Goal: Task Accomplishment & Management: Use online tool/utility

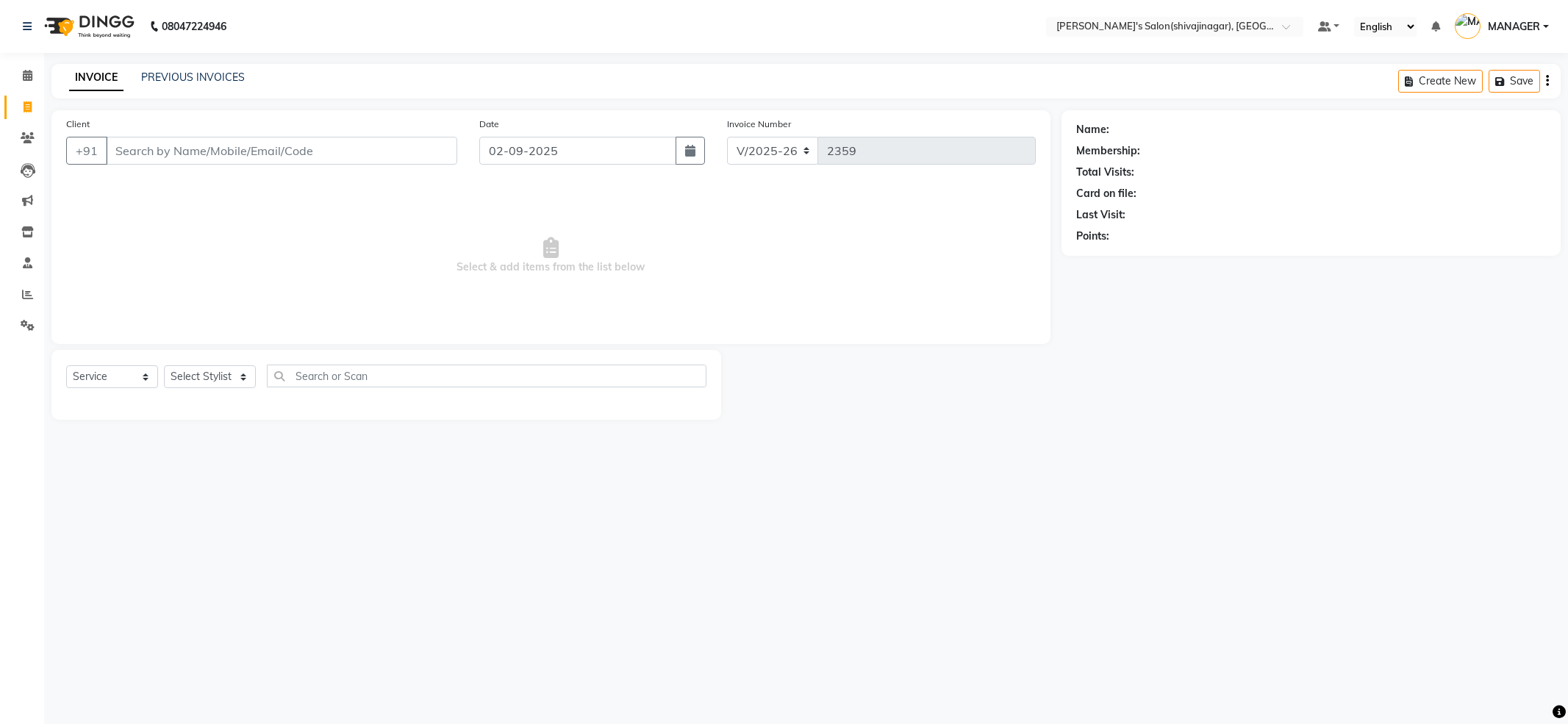
select select "4174"
select select "service"
click at [154, 145] on input "Client" at bounding box center [281, 150] width 351 height 28
click at [173, 184] on span "8446244" at bounding box center [196, 185] width 51 height 15
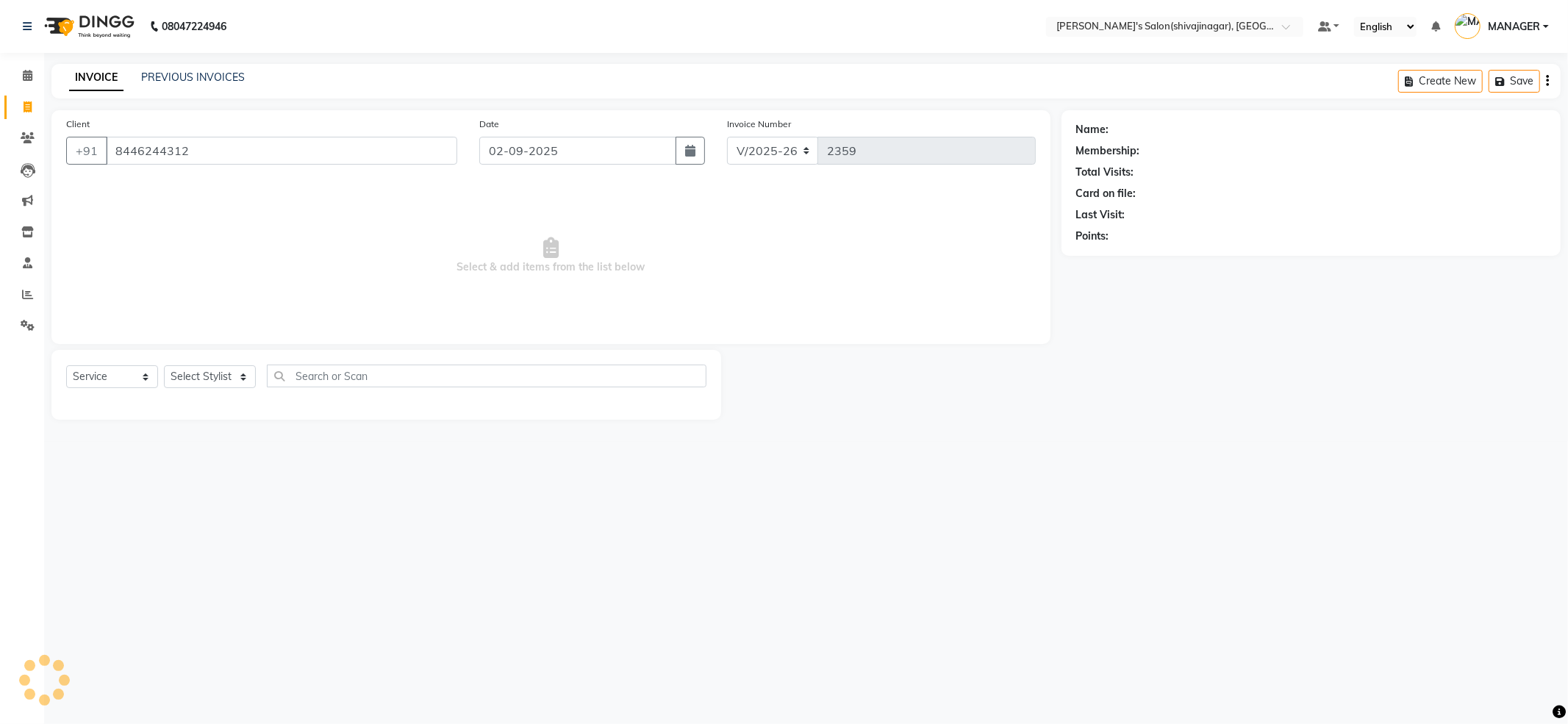
type input "8446244312"
click at [265, 130] on div "Client [PHONE_NUMBER]" at bounding box center [261, 147] width 413 height 61
drag, startPoint x: 265, startPoint y: 130, endPoint x: 255, endPoint y: 130, distance: 10.0
click at [263, 130] on div "Client [PHONE_NUMBER]" at bounding box center [261, 147] width 413 height 61
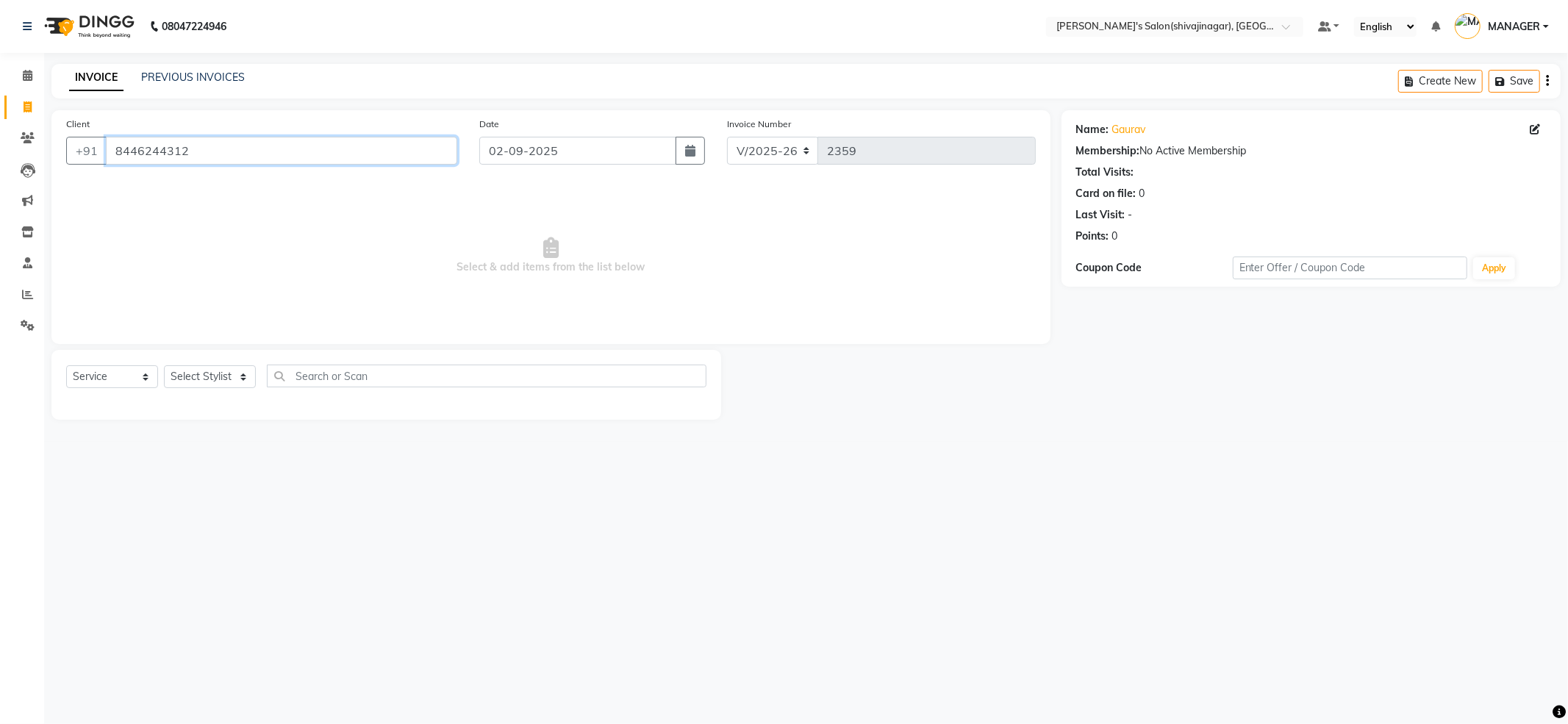
click at [250, 143] on input "8446244312" at bounding box center [281, 150] width 351 height 28
click at [226, 77] on link "PREVIOUS INVOICES" at bounding box center [192, 78] width 103 height 13
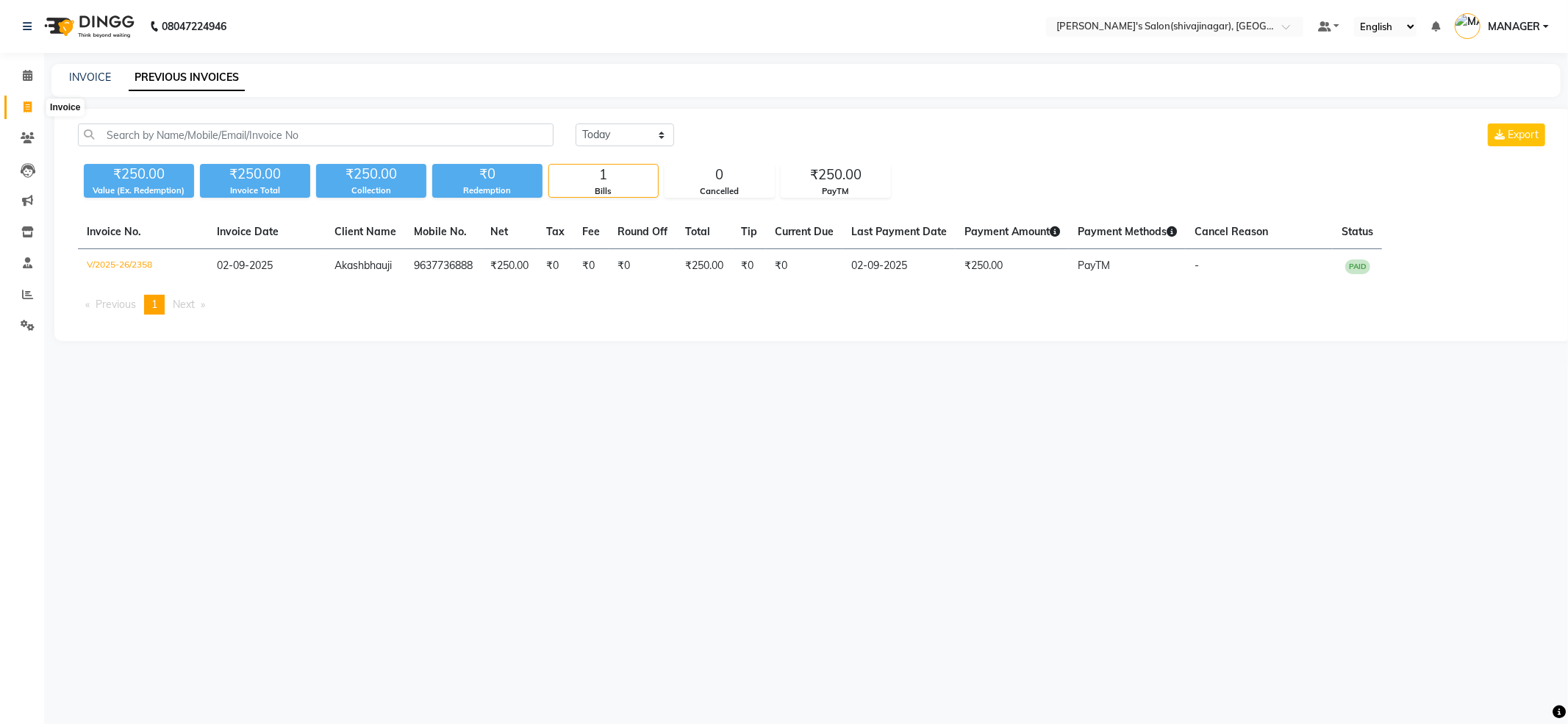
click at [24, 99] on span at bounding box center [27, 108] width 26 height 17
select select "service"
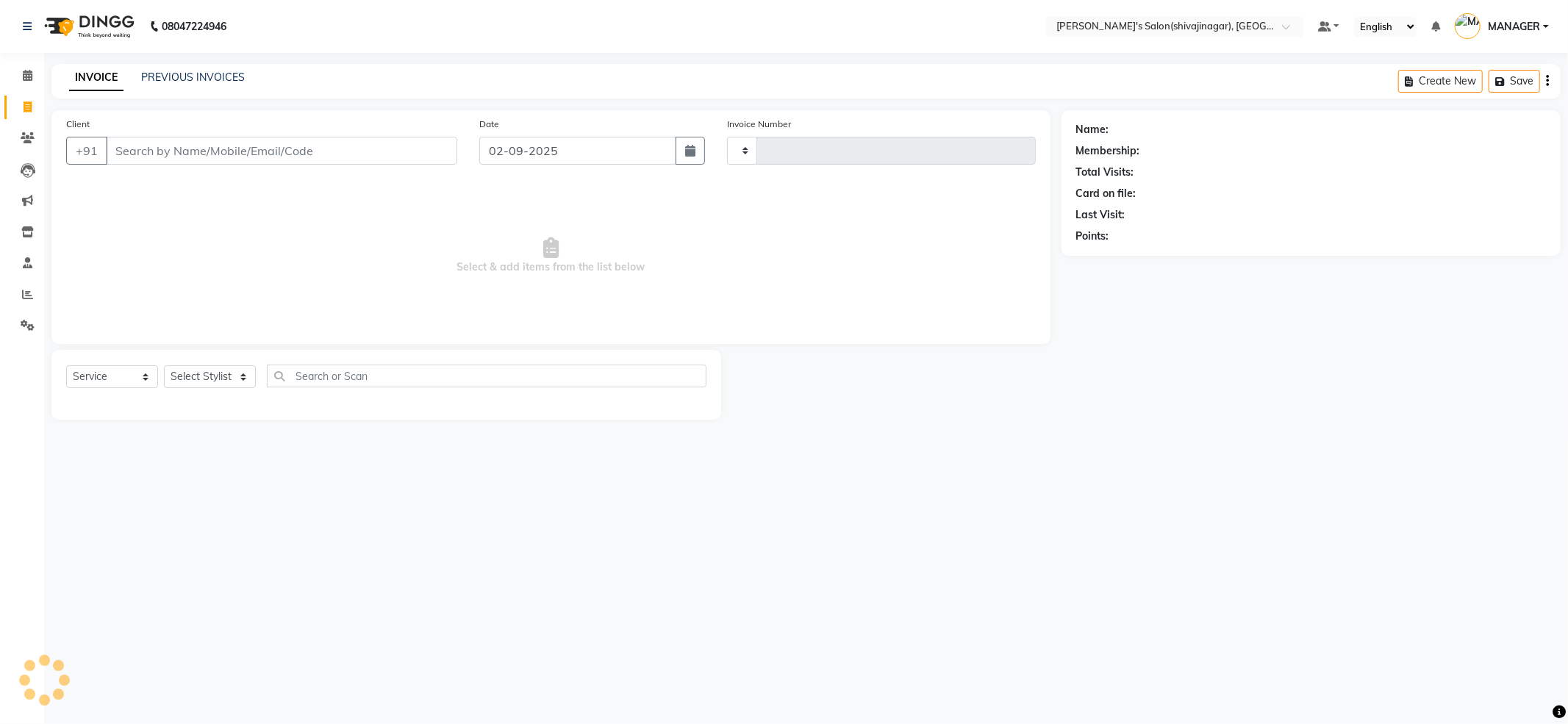
type input "2359"
select select "4174"
click at [174, 71] on link "PREVIOUS INVOICES" at bounding box center [192, 78] width 103 height 13
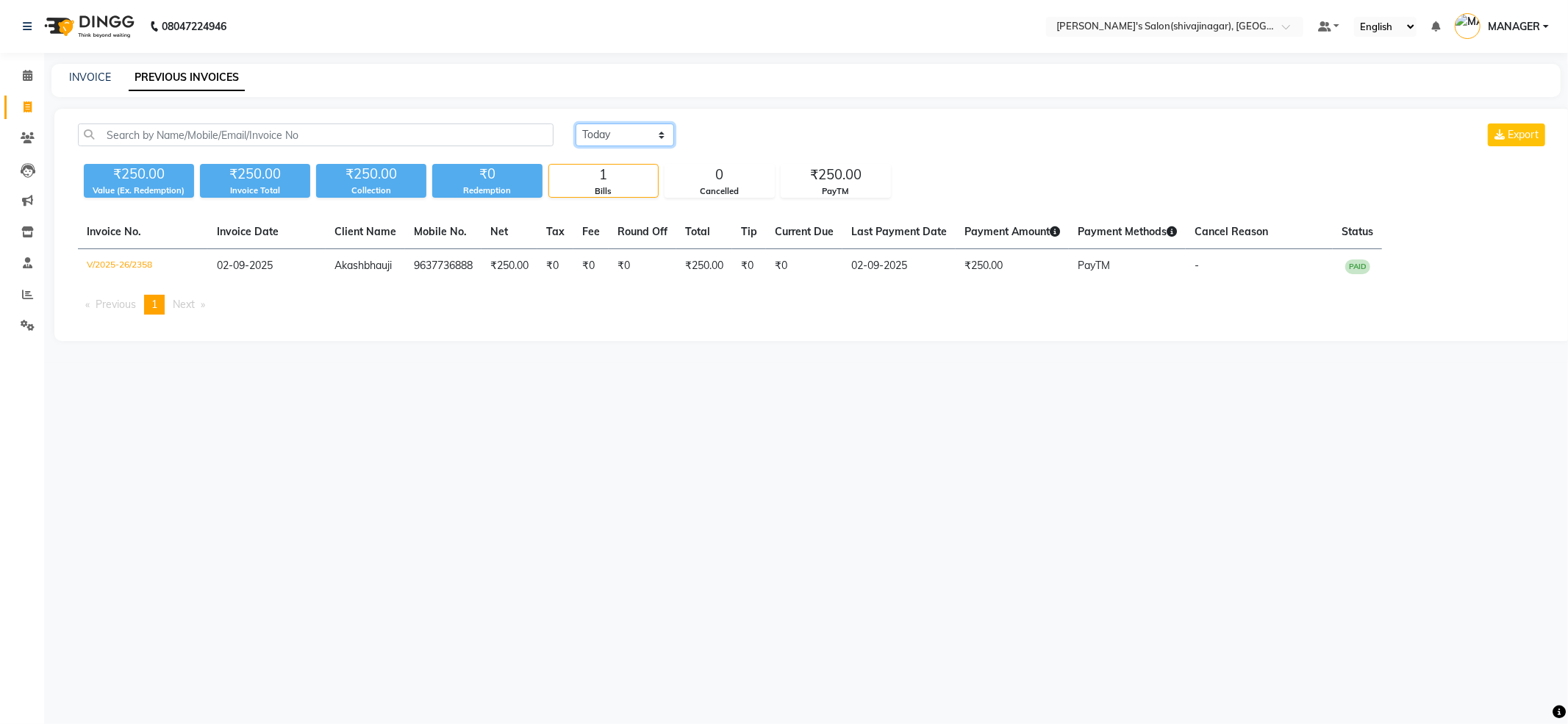
click at [585, 133] on select "[DATE] [DATE] Custom Range" at bounding box center [625, 134] width 98 height 23
select select "[DATE]"
click at [576, 123] on select "[DATE] [DATE] Custom Range" at bounding box center [625, 134] width 98 height 23
